Goal: Task Accomplishment & Management: Use online tool/utility

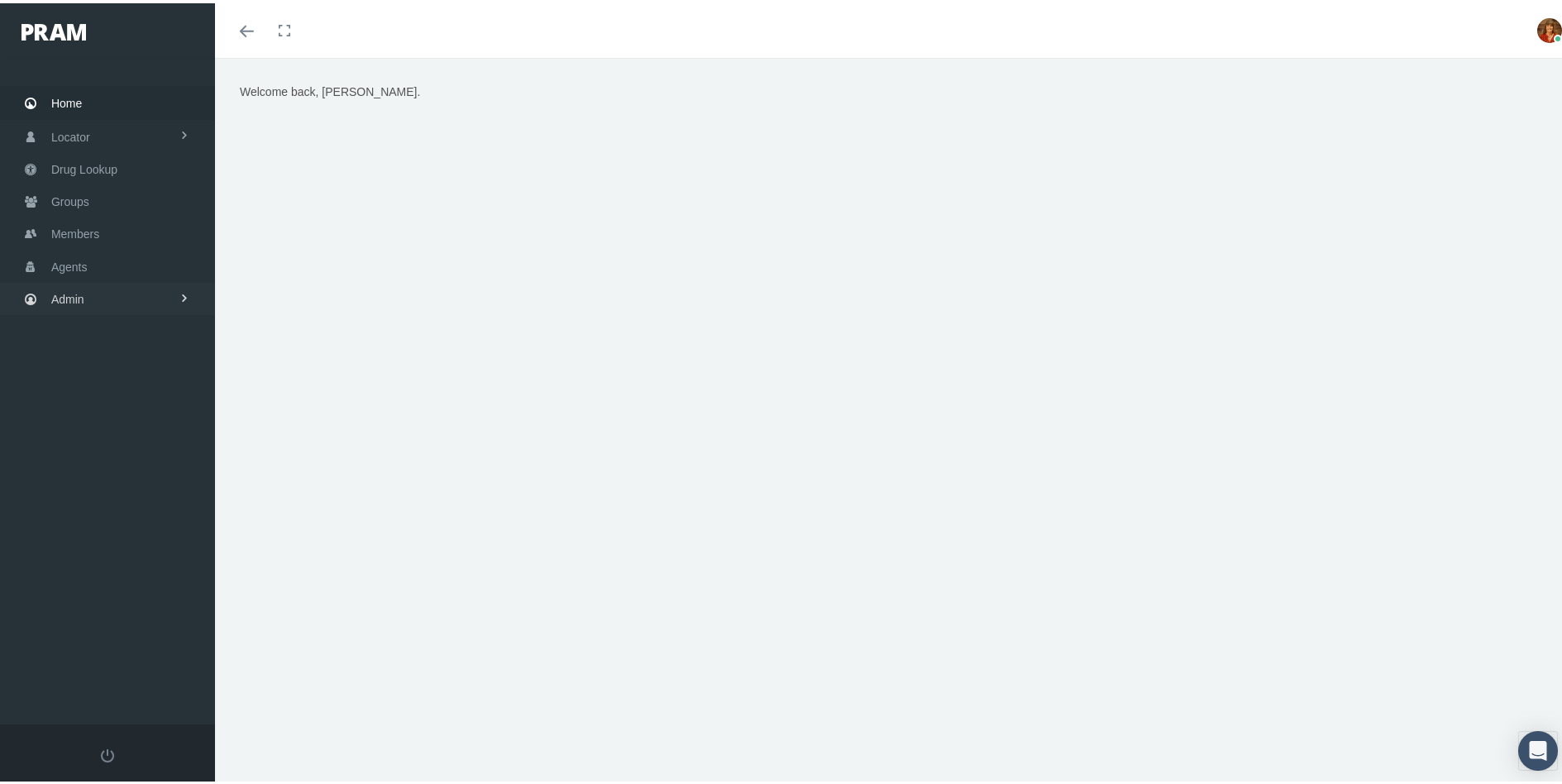
click at [68, 300] on span "Admin" at bounding box center [67, 295] width 33 height 31
click at [81, 334] on span "Security" at bounding box center [89, 331] width 43 height 28
click at [112, 423] on span "User Lookup" at bounding box center [97, 423] width 65 height 28
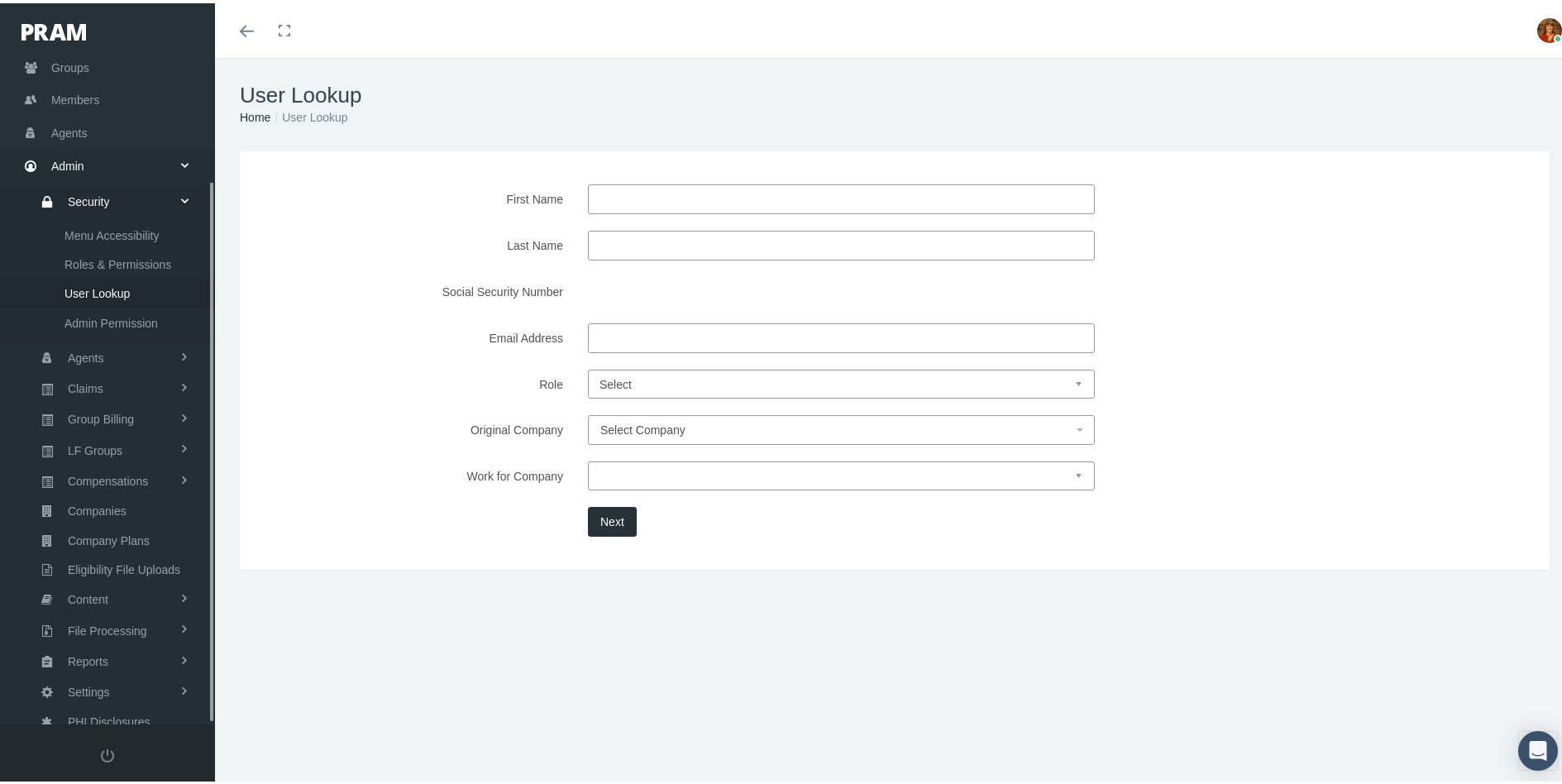
scroll to position [151, 0]
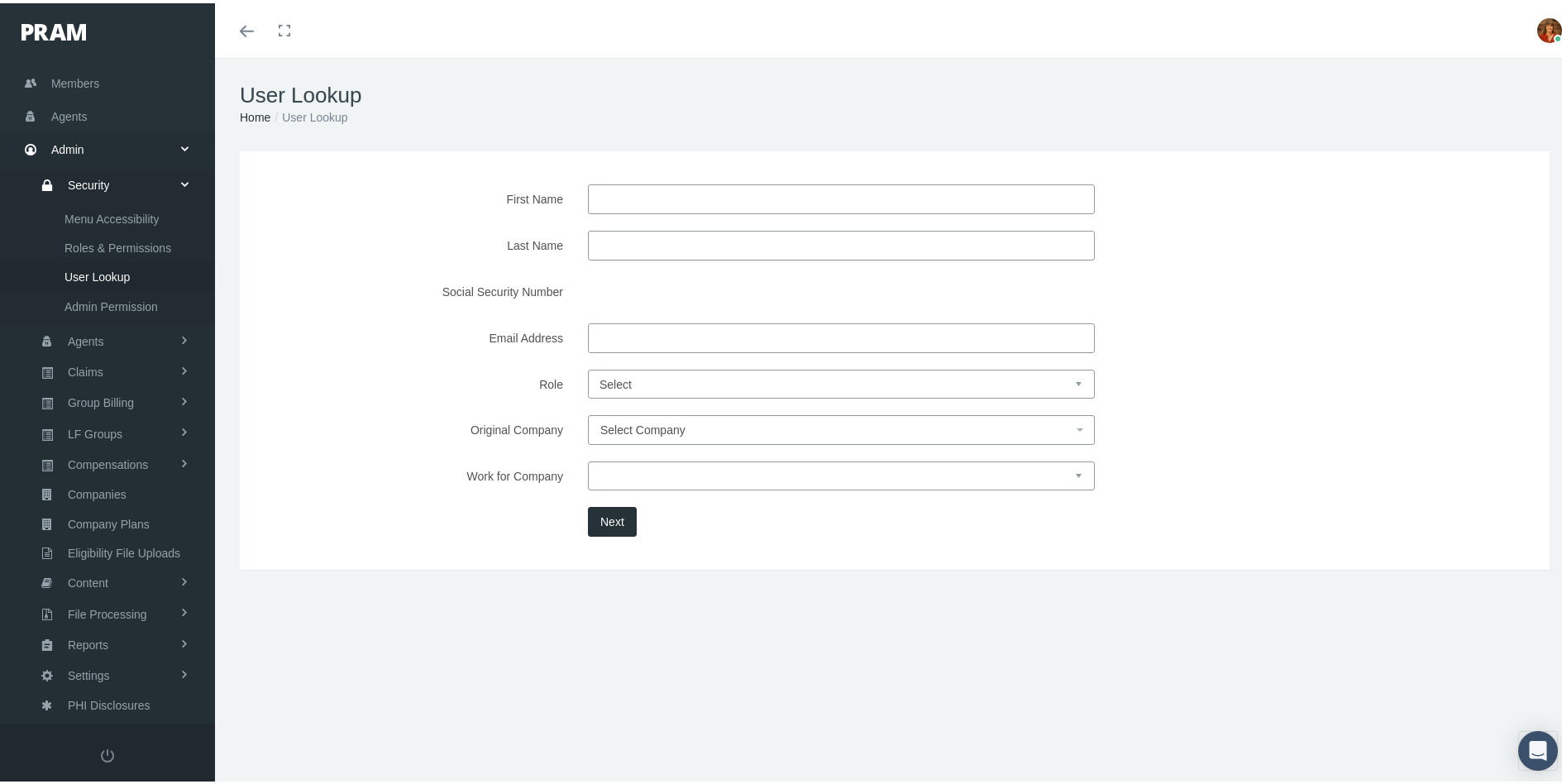
click at [365, 739] on div "User Lookup Home User Lookup First Name Last Name Social Security Number Email …" at bounding box center [894, 428] width 1359 height 747
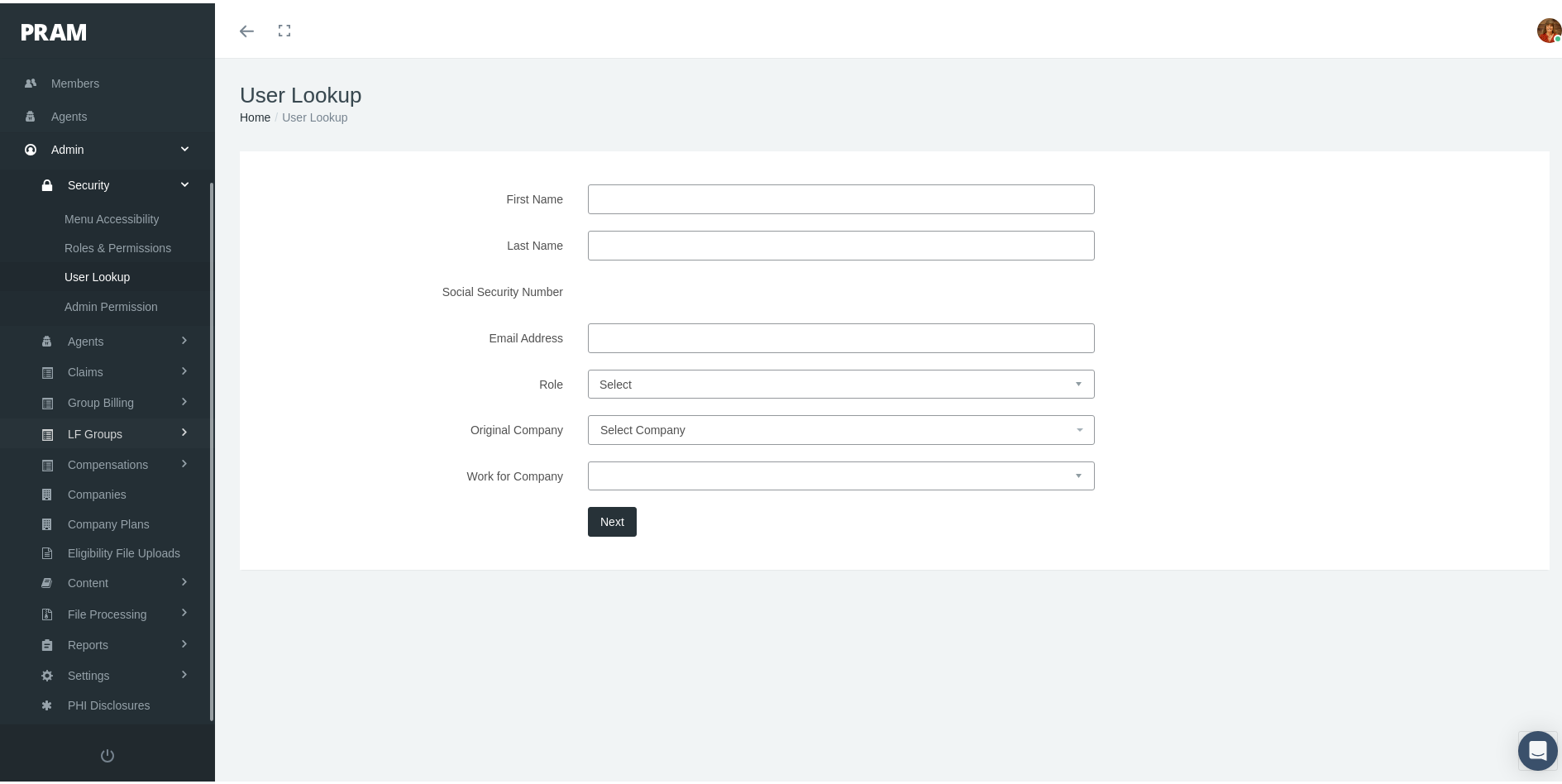
scroll to position [36, 0]
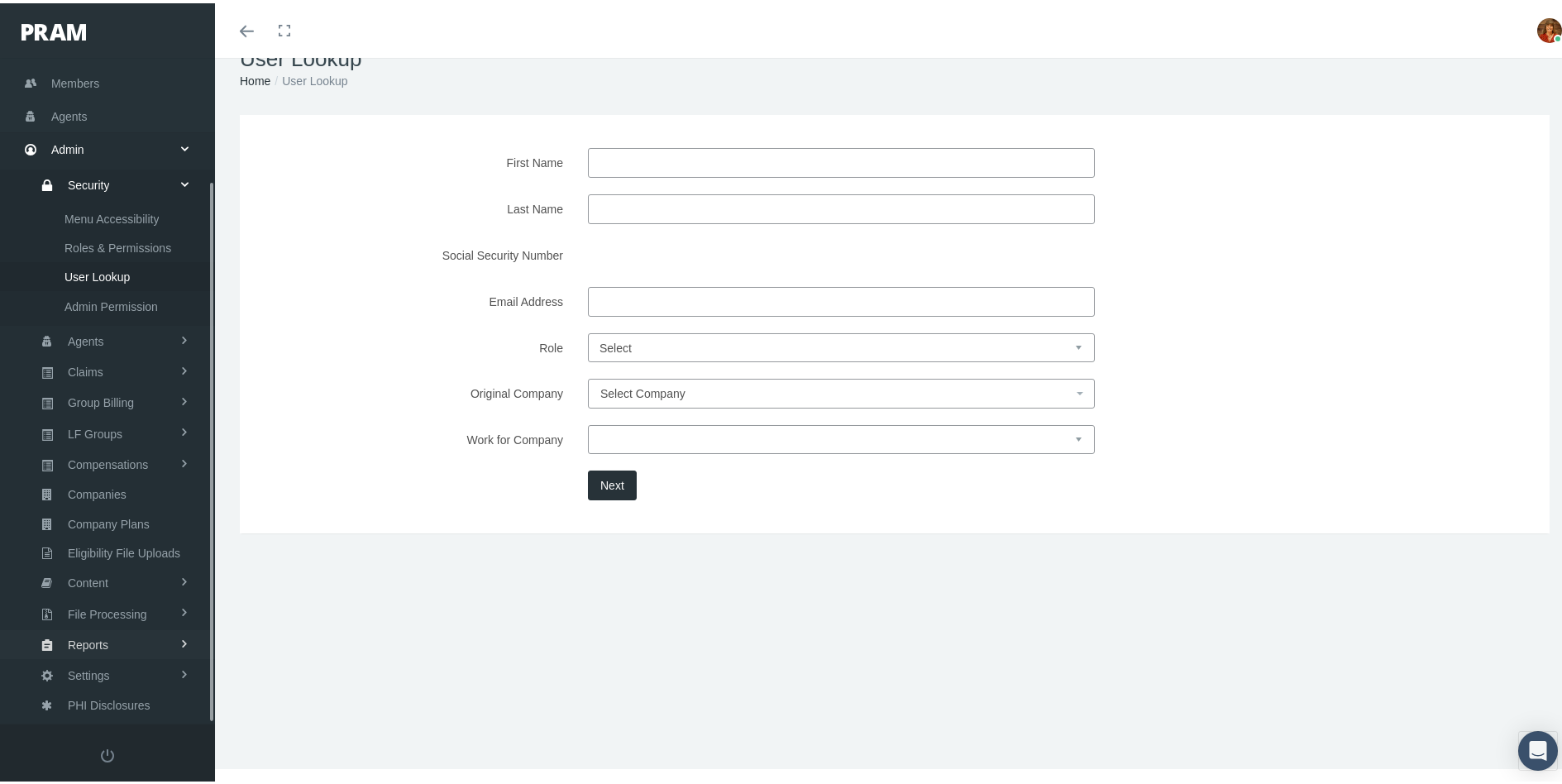
click at [97, 629] on span "Reports" at bounding box center [88, 642] width 41 height 28
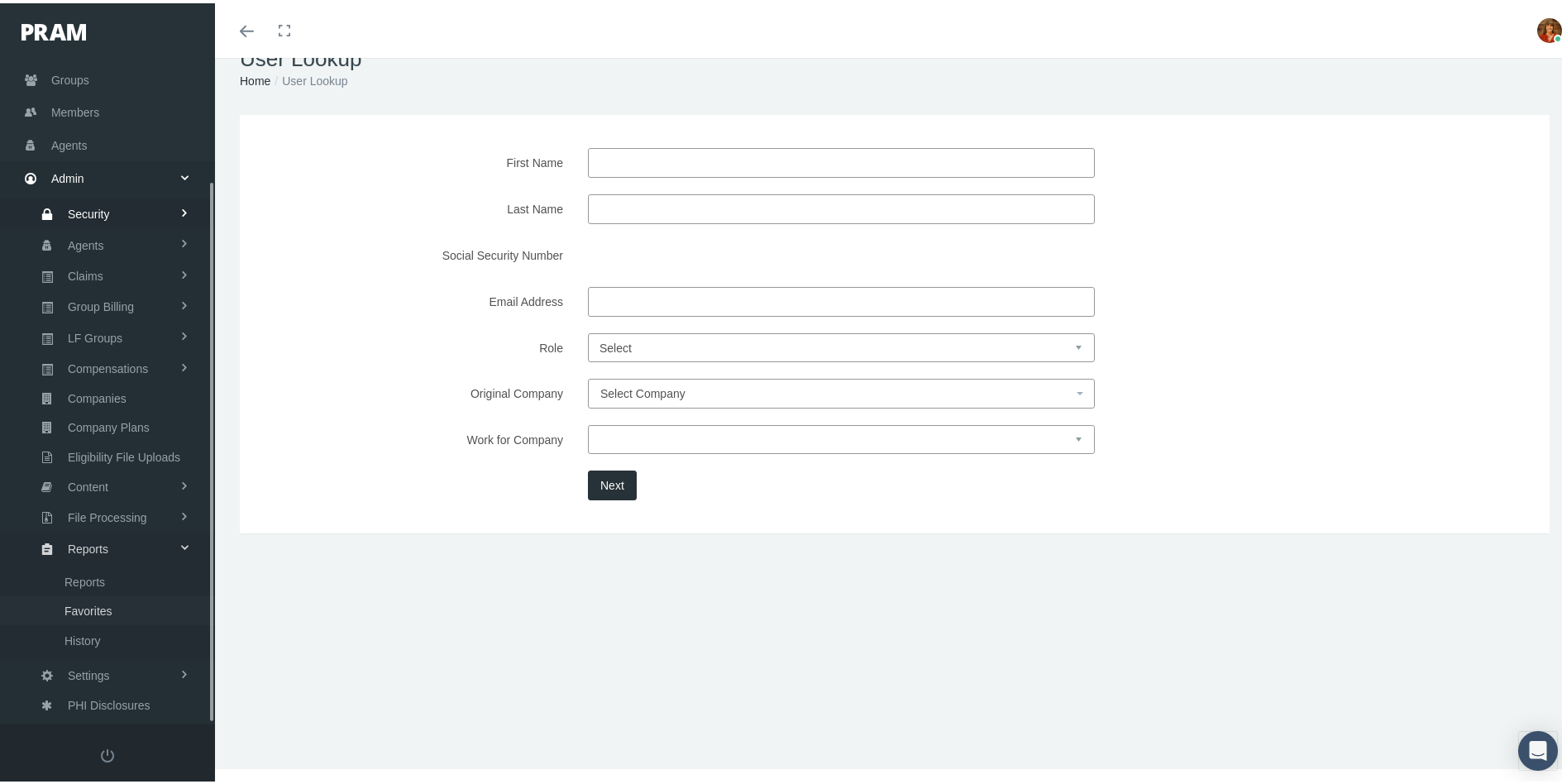
click at [95, 598] on span "Favorites" at bounding box center [88, 608] width 48 height 28
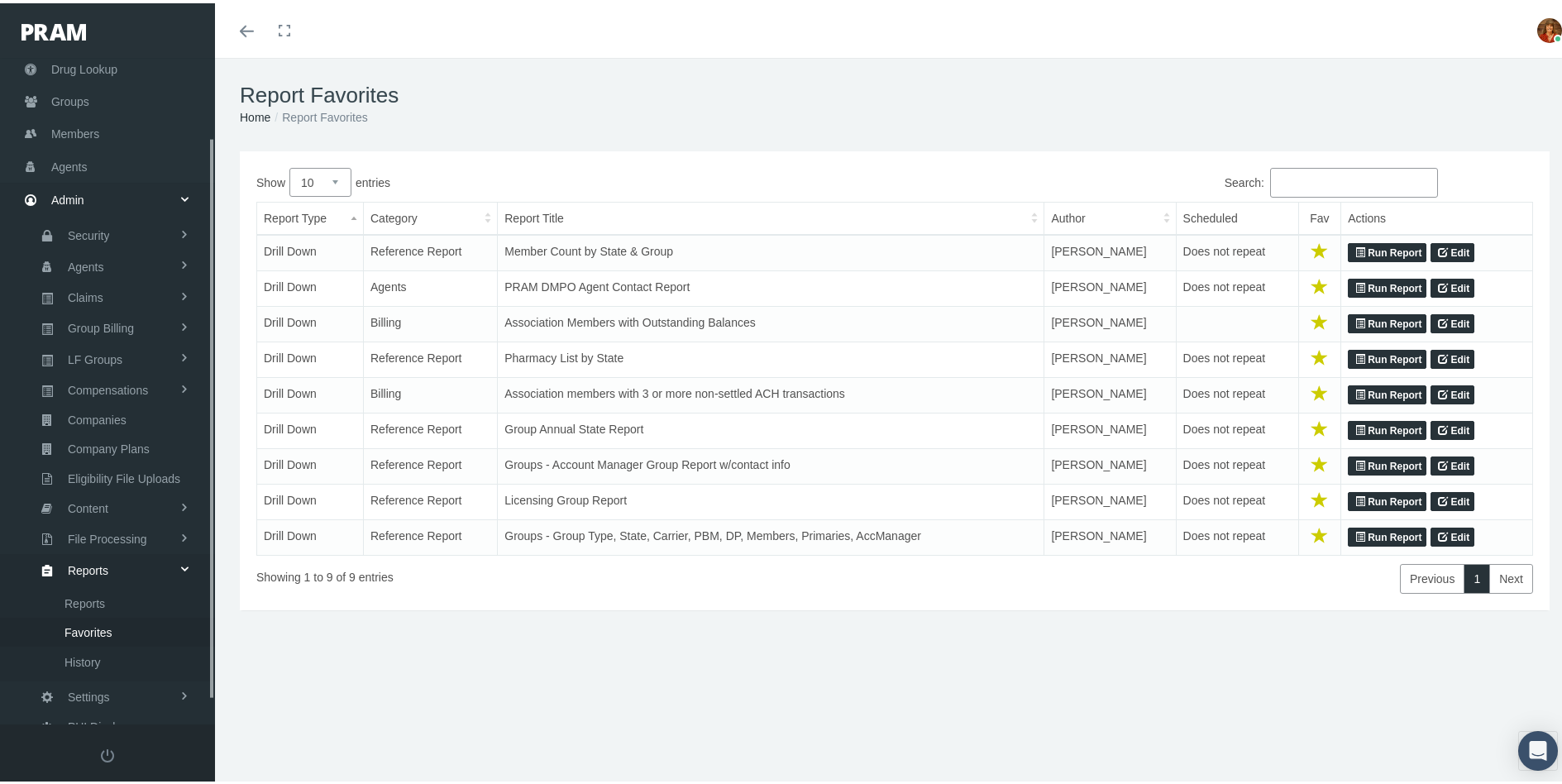
scroll to position [121, 0]
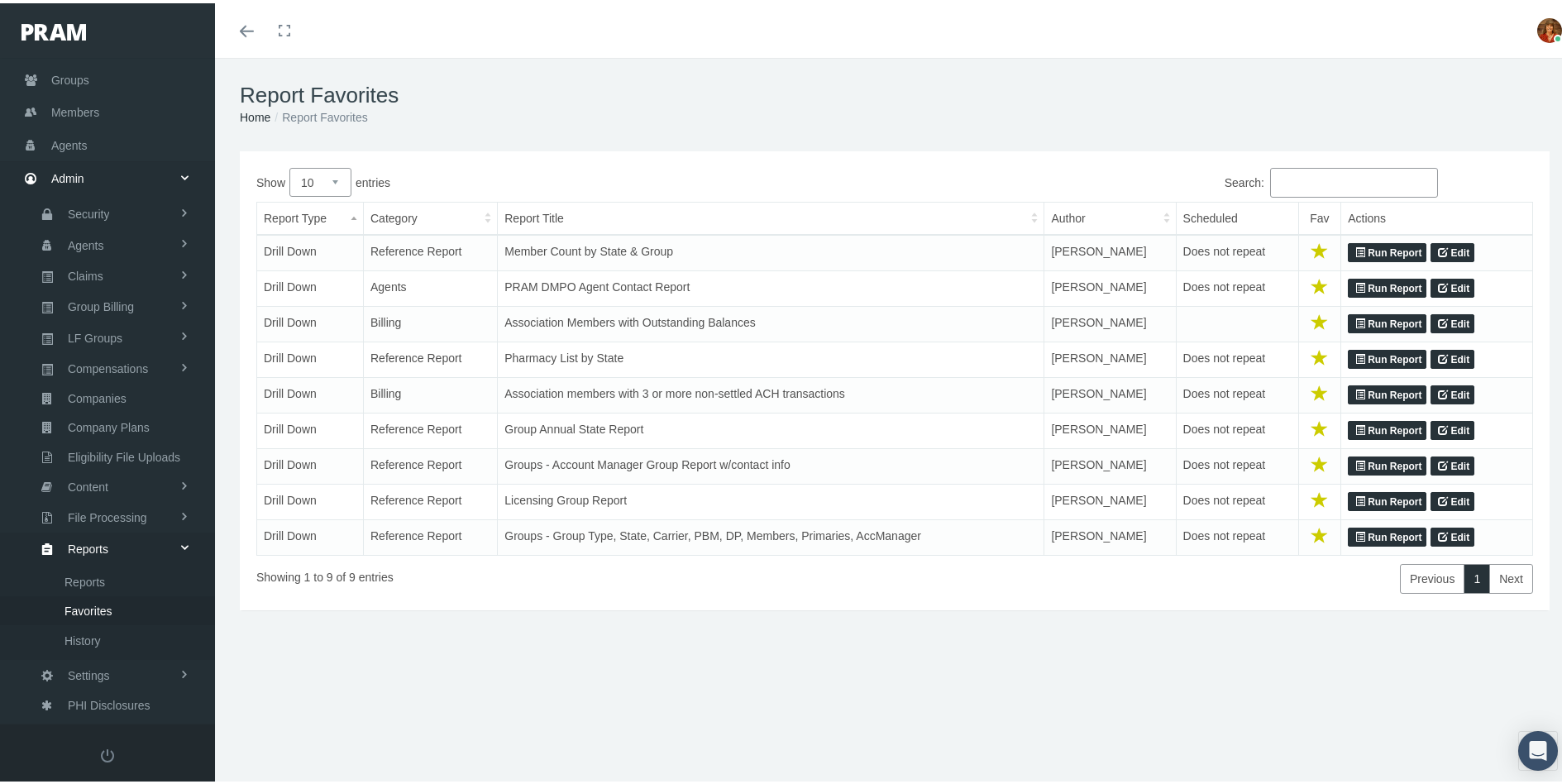
click at [1377, 276] on link "Run Report" at bounding box center [1387, 285] width 79 height 20
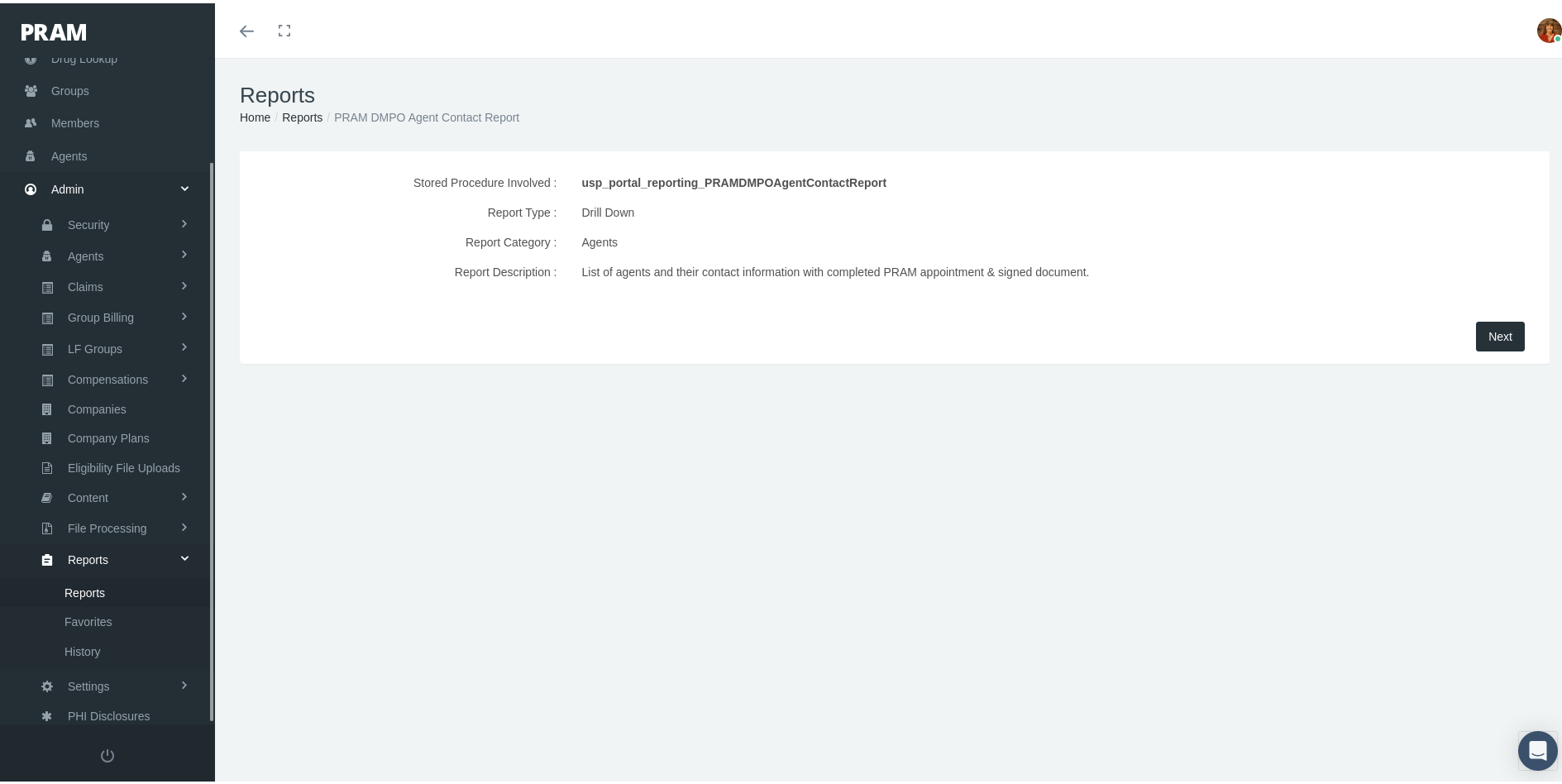
scroll to position [121, 0]
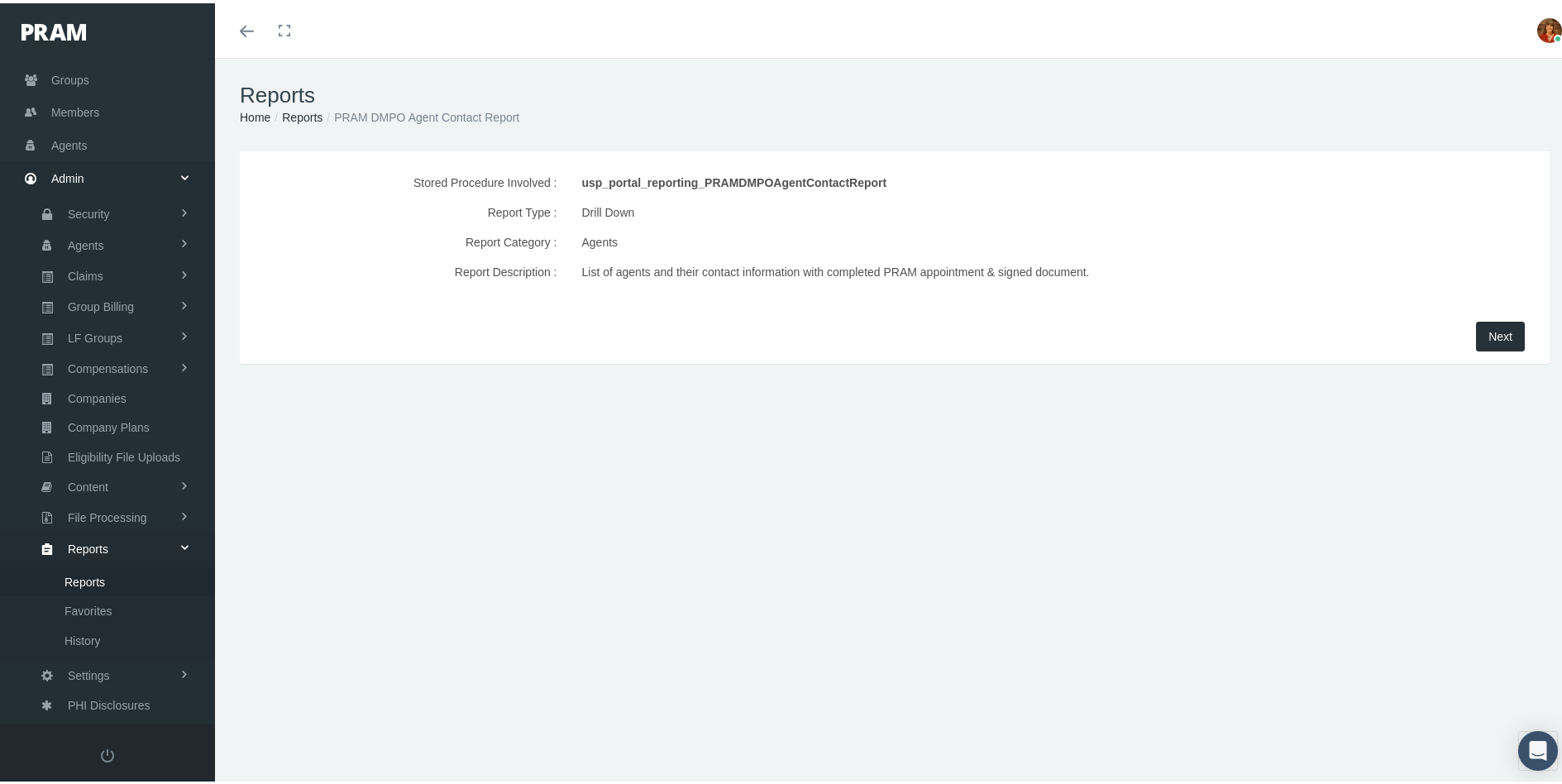
click at [1488, 335] on span "Next" at bounding box center [1499, 333] width 24 height 13
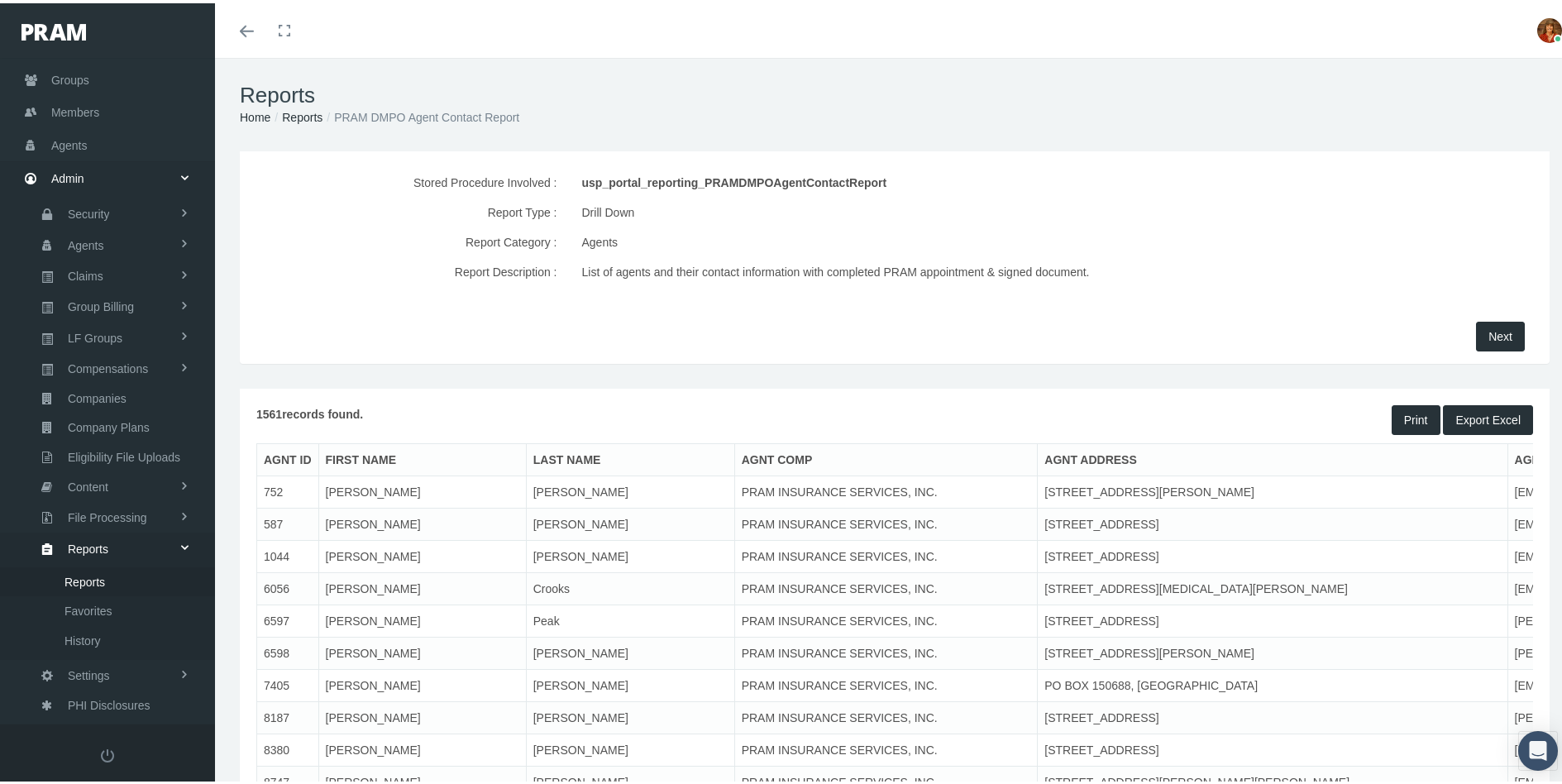
click at [1463, 419] on button "Export Excel" at bounding box center [1487, 416] width 90 height 29
